Goal: Navigation & Orientation: Find specific page/section

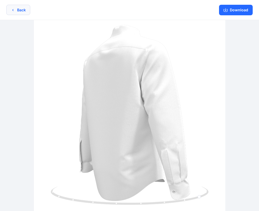
click at [18, 8] on button "Back" at bounding box center [18, 10] width 24 height 10
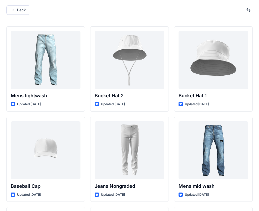
click at [18, 8] on button "Back" at bounding box center [18, 9] width 24 height 9
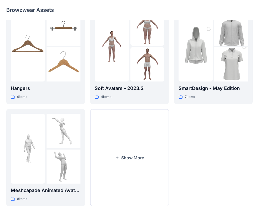
scroll to position [131, 0]
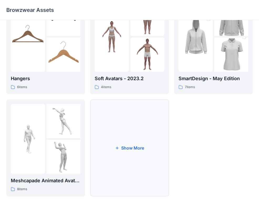
click at [128, 149] on button "Show More" at bounding box center [129, 147] width 79 height 97
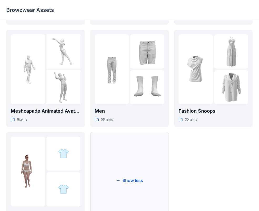
scroll to position [233, 0]
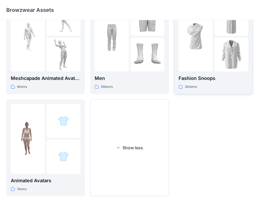
click at [204, 61] on div at bounding box center [196, 37] width 34 height 70
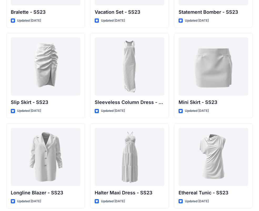
scroll to position [719, 0]
